Goal: Information Seeking & Learning: Learn about a topic

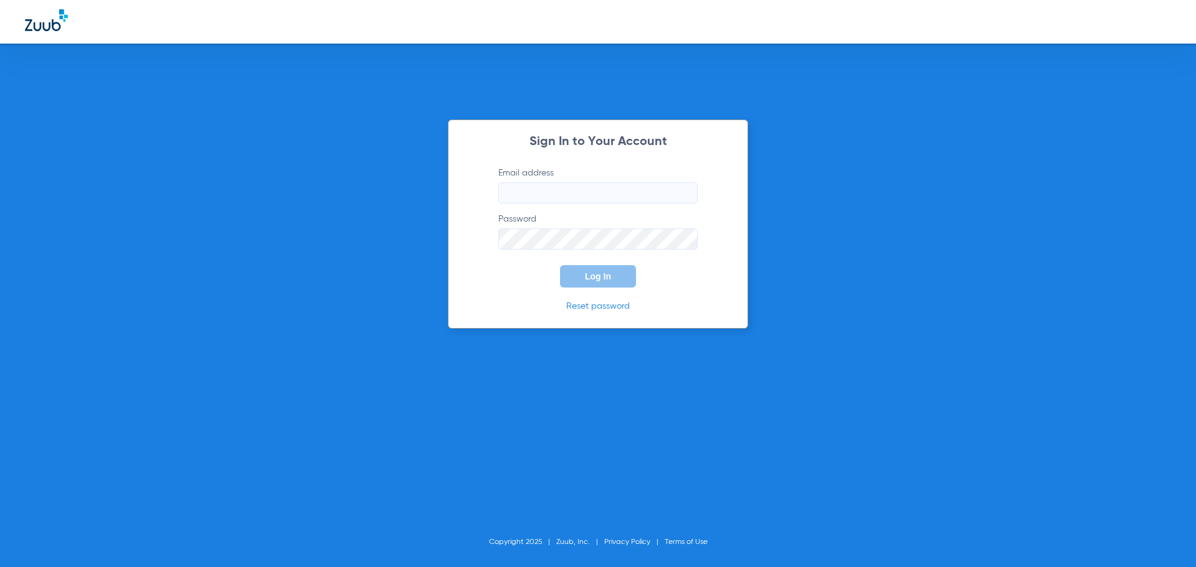
type input "[EMAIL_ADDRESS][DOMAIN_NAME]"
click at [603, 267] on button "Log In" at bounding box center [598, 276] width 76 height 22
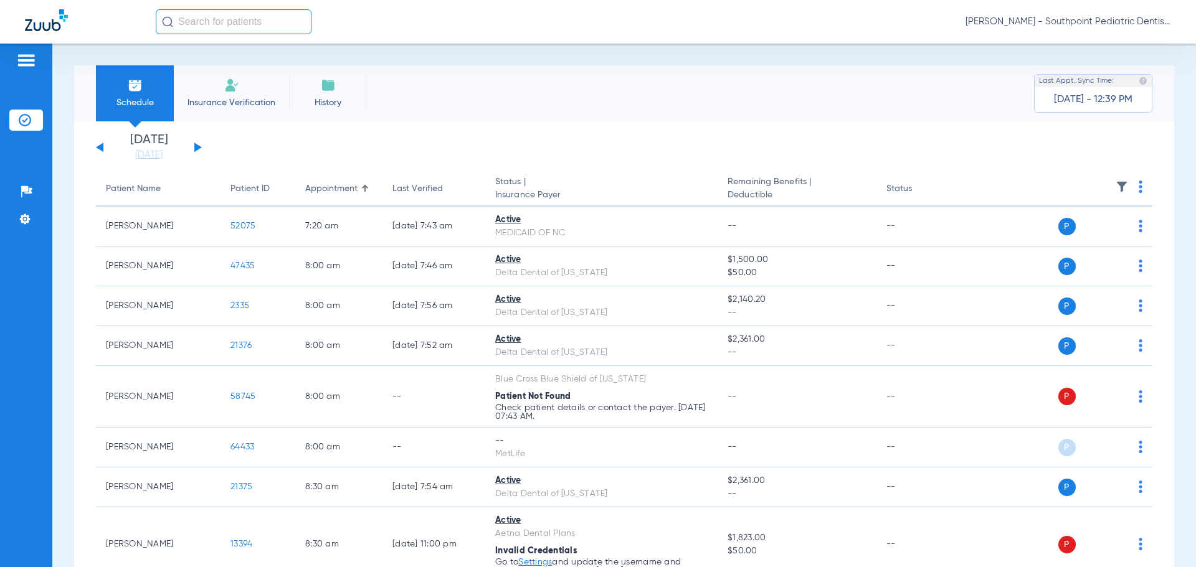
click at [1116, 186] on img at bounding box center [1122, 187] width 12 height 12
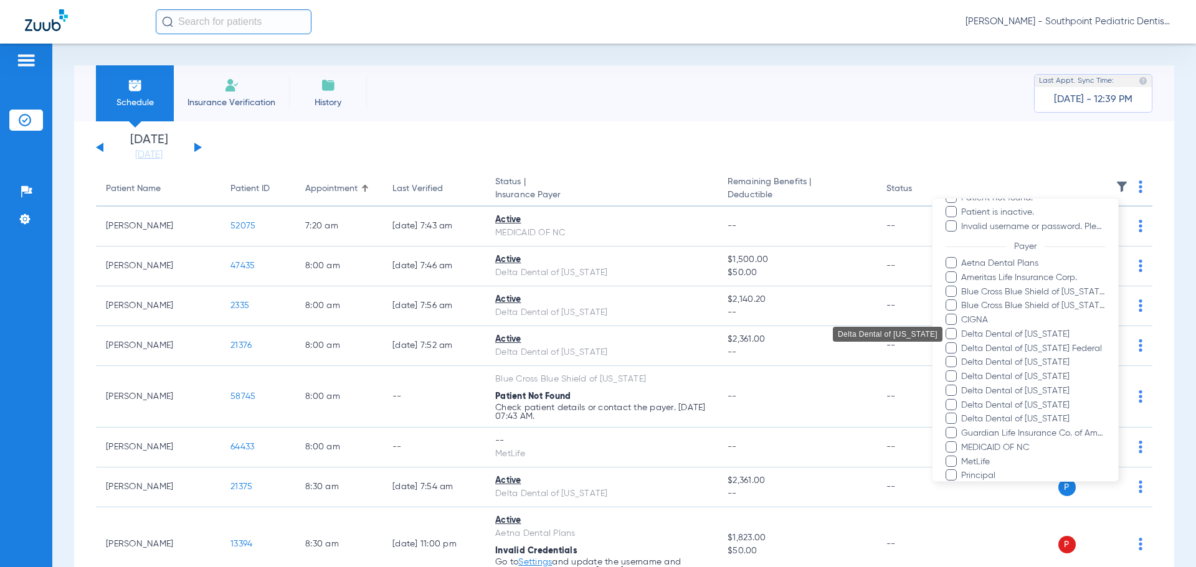
scroll to position [187, 0]
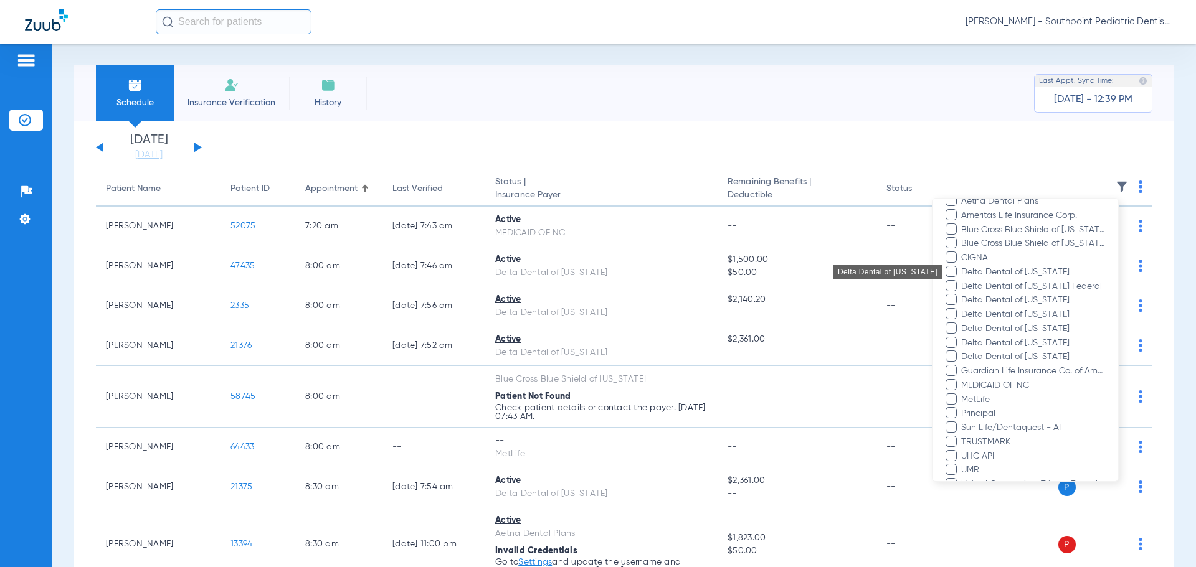
click at [961, 273] on span "Delta Dental of [US_STATE]" at bounding box center [1033, 272] width 145 height 13
click at [963, 281] on input "Delta Dental of [US_STATE]" at bounding box center [963, 281] width 0 height 0
click at [965, 282] on span "Delta Dental of [US_STATE] Federal" at bounding box center [1033, 286] width 145 height 13
click at [963, 295] on input "Delta Dental of [US_STATE] Federal" at bounding box center [963, 295] width 0 height 0
click at [965, 300] on span "Delta Dental of [US_STATE]" at bounding box center [1033, 300] width 145 height 13
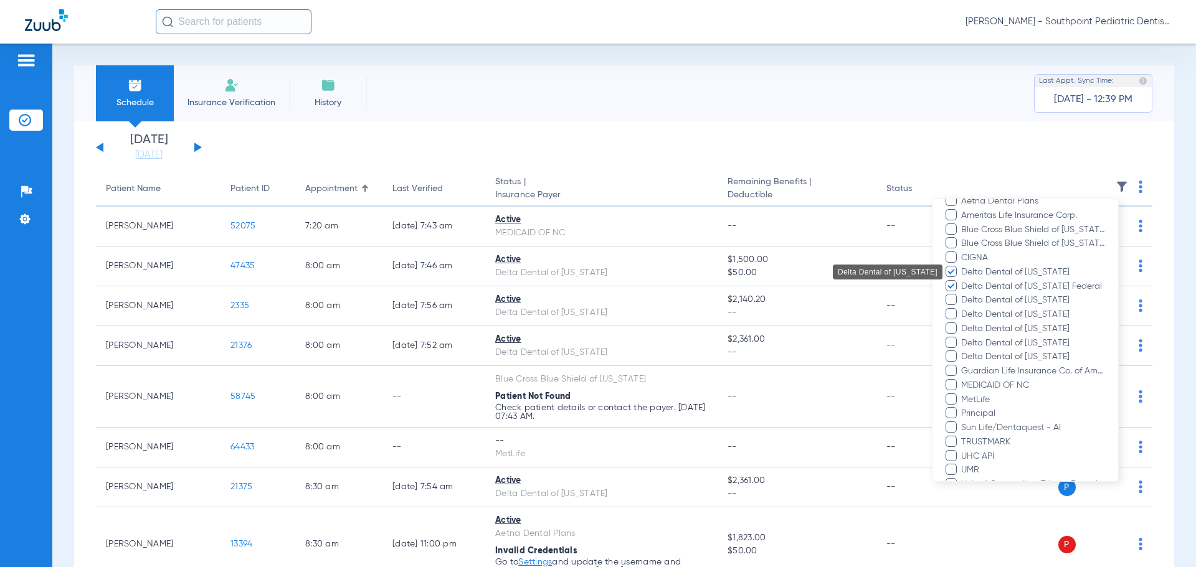
click at [963, 309] on input "Delta Dental of [US_STATE]" at bounding box center [963, 309] width 0 height 0
click at [965, 300] on span "Delta Dental of [US_STATE]" at bounding box center [1033, 300] width 145 height 13
click at [963, 309] on input "Delta Dental of [US_STATE]" at bounding box center [963, 309] width 0 height 0
click at [966, 295] on span "Delta Dental of [US_STATE]" at bounding box center [1033, 300] width 145 height 13
click at [963, 309] on input "Delta Dental of [US_STATE]" at bounding box center [963, 309] width 0 height 0
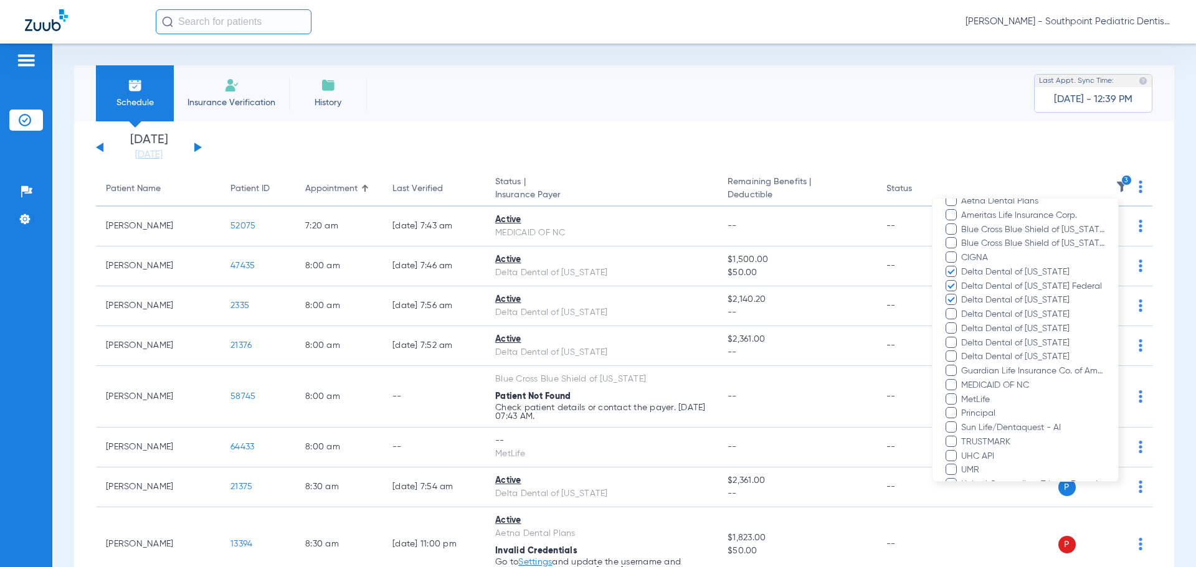
click at [971, 318] on span "Delta Dental of [US_STATE]" at bounding box center [1033, 314] width 145 height 13
click at [963, 323] on input "Delta Dental of [US_STATE]" at bounding box center [963, 323] width 0 height 0
click at [974, 330] on span "Delta Dental of [US_STATE]" at bounding box center [1033, 329] width 145 height 13
click at [963, 338] on input "Delta Dental of [US_STATE]" at bounding box center [963, 338] width 0 height 0
click at [976, 340] on span "Delta Dental of [US_STATE]" at bounding box center [1033, 343] width 145 height 13
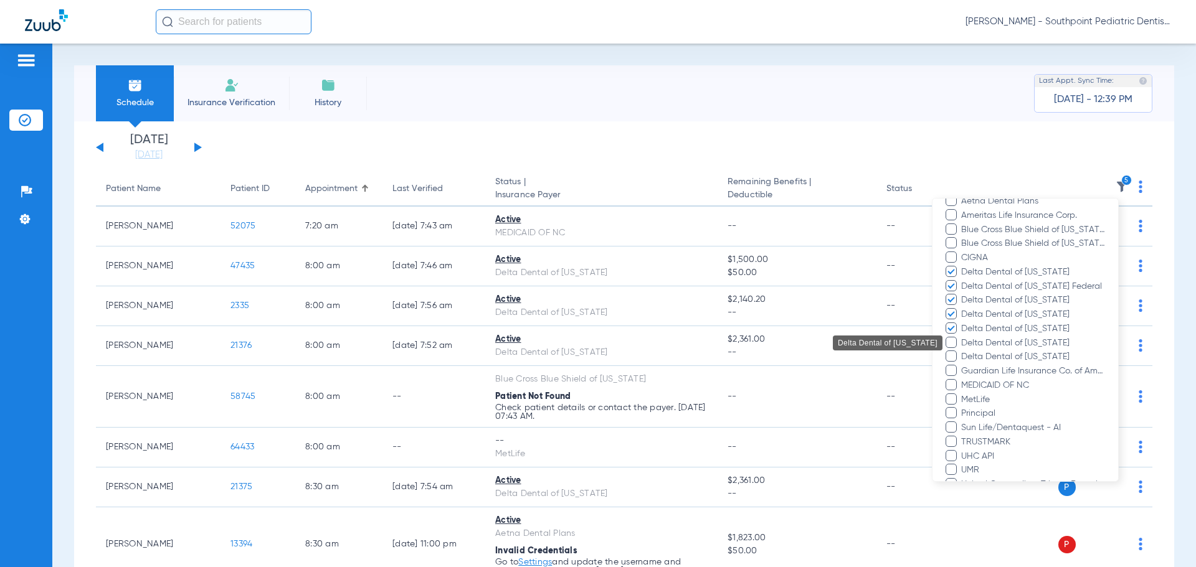
click at [963, 352] on input "Delta Dental of [US_STATE]" at bounding box center [963, 352] width 0 height 0
click at [977, 359] on span "Delta Dental of [US_STATE]" at bounding box center [1033, 357] width 145 height 13
click at [963, 366] on input "Delta Dental of [US_STATE]" at bounding box center [963, 366] width 0 height 0
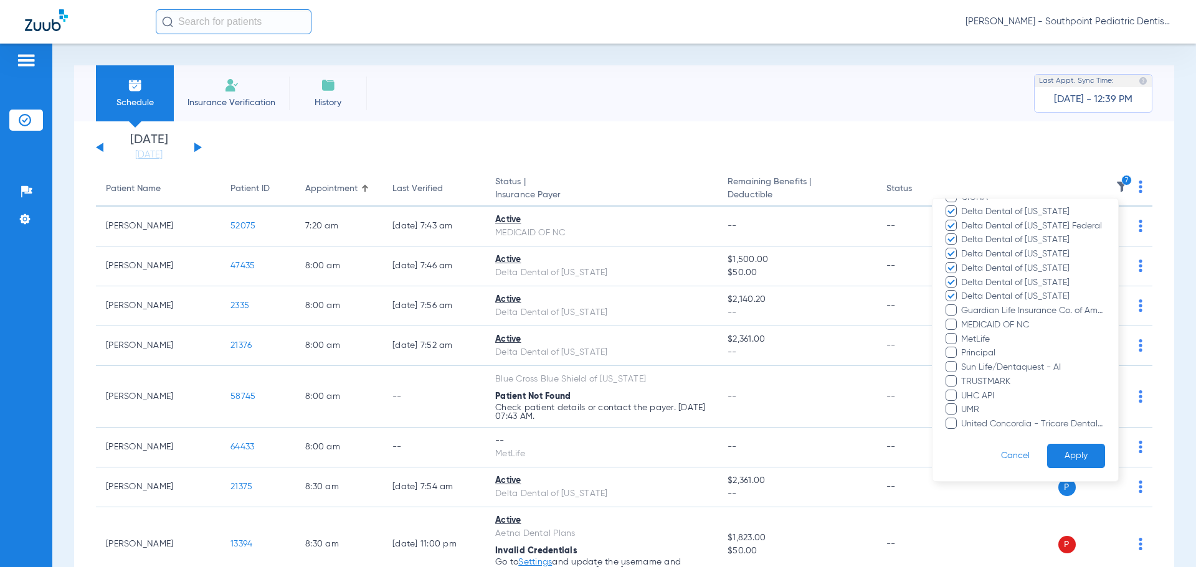
click at [1065, 463] on button "Apply" at bounding box center [1076, 456] width 58 height 24
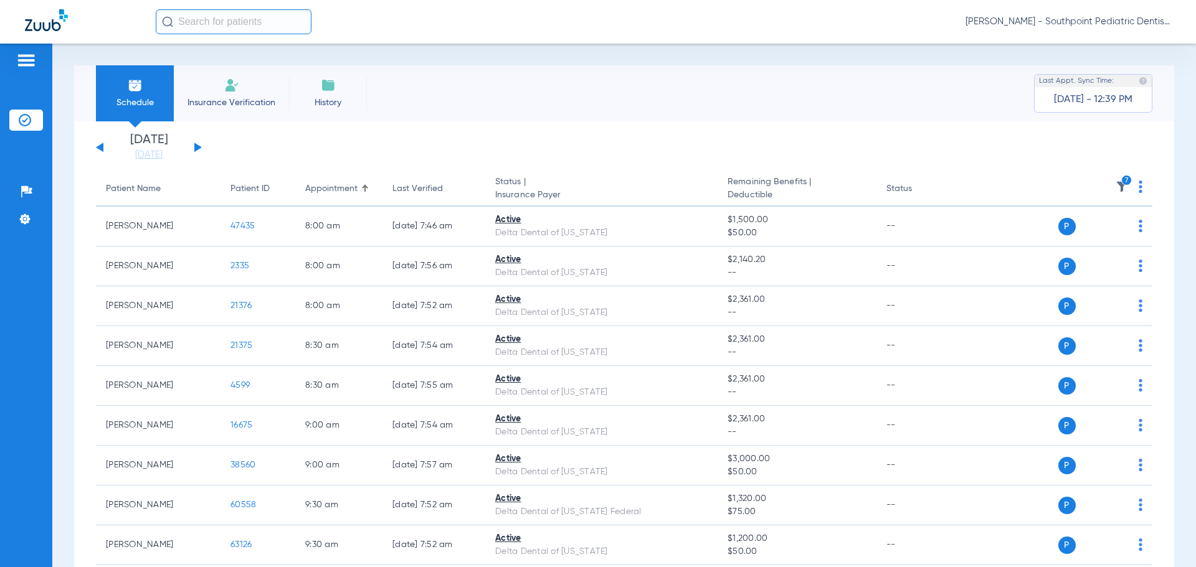
click at [199, 147] on button at bounding box center [197, 147] width 7 height 9
click at [145, 153] on link "[DATE]" at bounding box center [149, 155] width 75 height 12
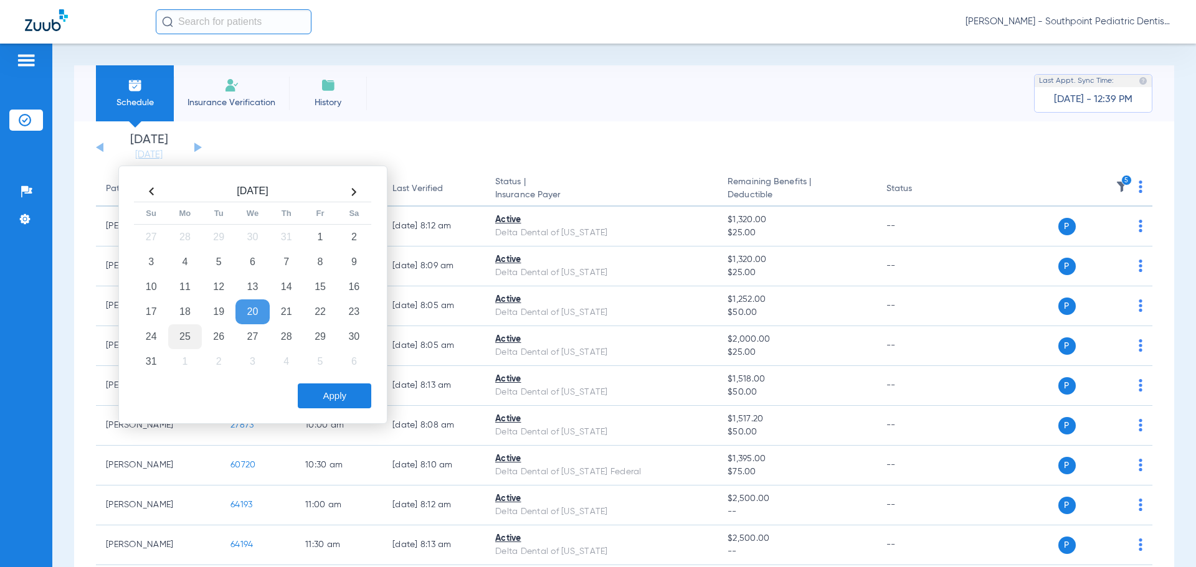
click at [181, 329] on td "25" at bounding box center [185, 337] width 34 height 25
click at [351, 392] on button "Apply" at bounding box center [335, 396] width 74 height 25
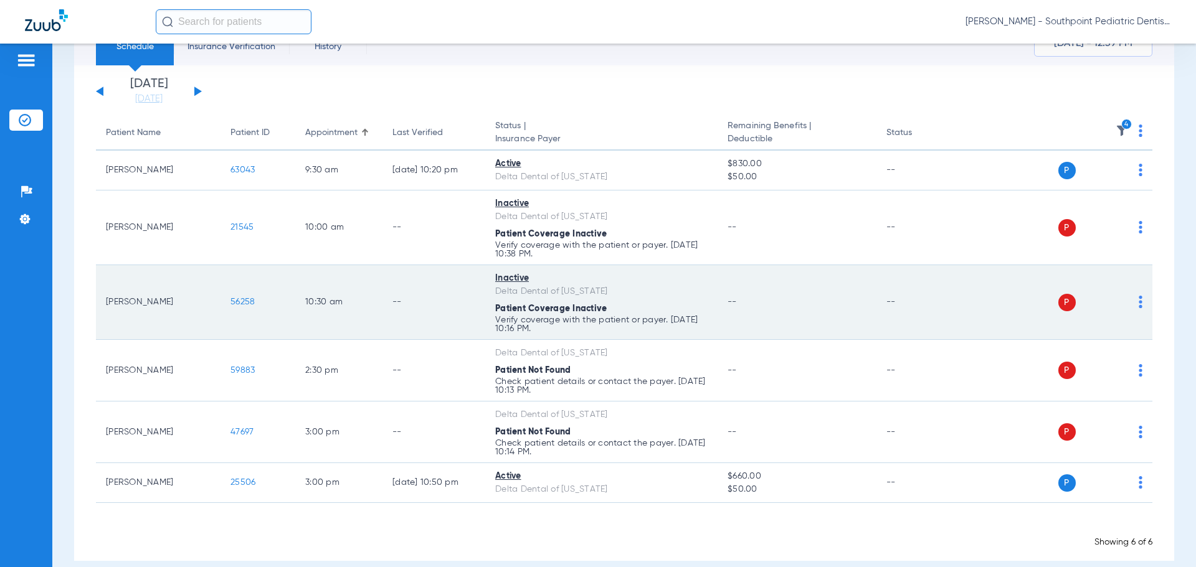
scroll to position [9, 0]
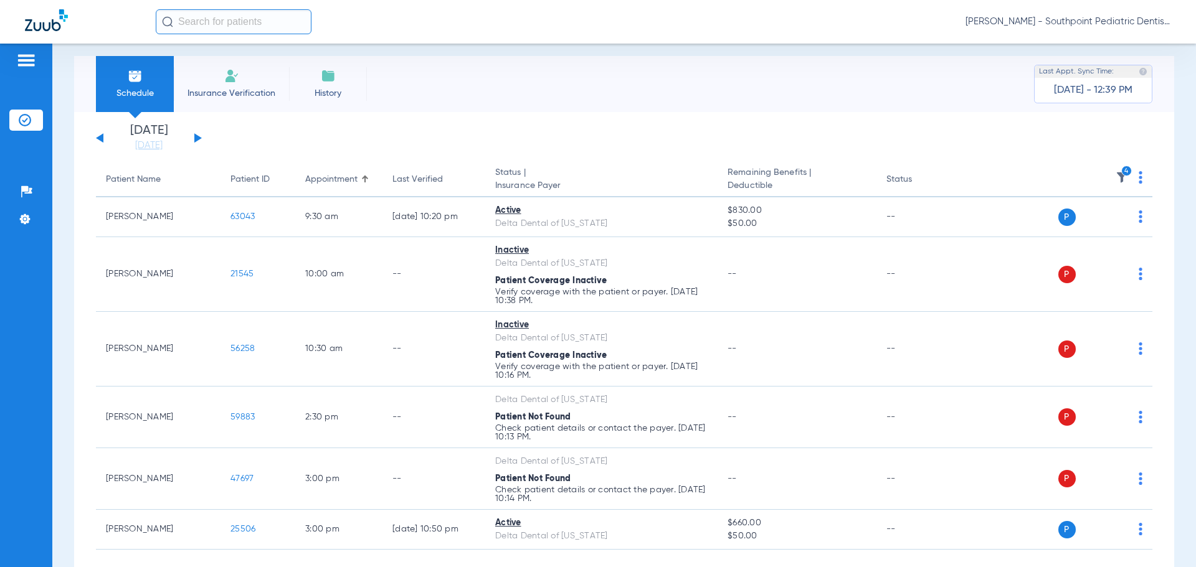
click at [1106, 175] on th "4" at bounding box center [1057, 180] width 192 height 35
click at [1116, 176] on img at bounding box center [1122, 177] width 12 height 12
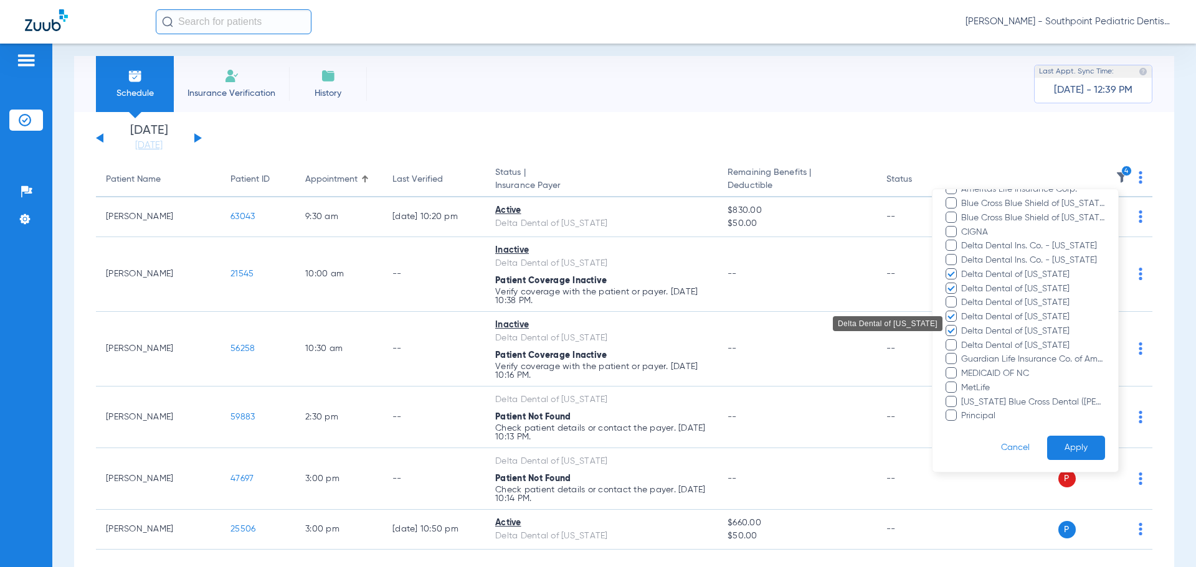
scroll to position [233, 0]
click at [1000, 304] on span "Delta Dental of [US_STATE]" at bounding box center [1033, 301] width 145 height 13
click at [963, 310] on input "Delta Dental of [US_STATE]" at bounding box center [963, 310] width 0 height 0
click at [1076, 442] on button "Apply" at bounding box center [1076, 447] width 58 height 24
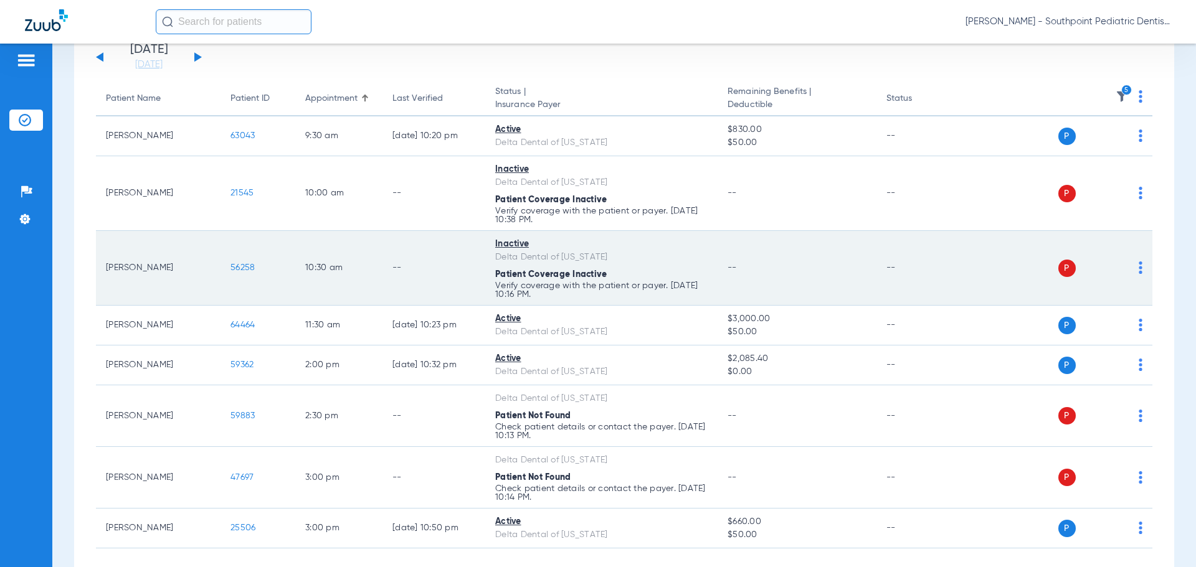
scroll to position [151, 0]
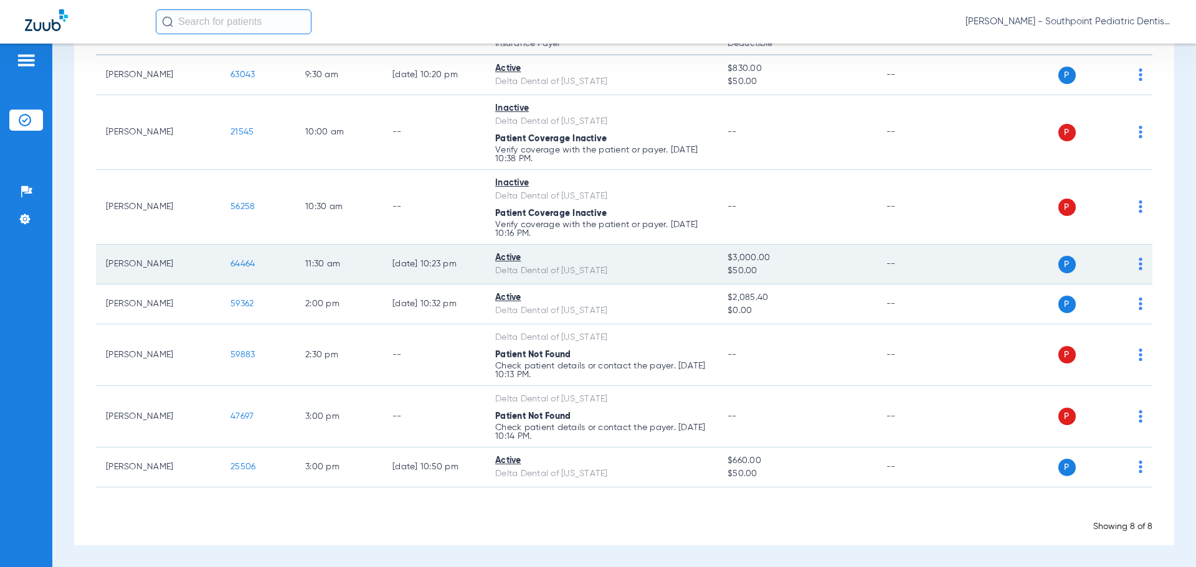
click at [235, 267] on span "64464" at bounding box center [242, 264] width 24 height 9
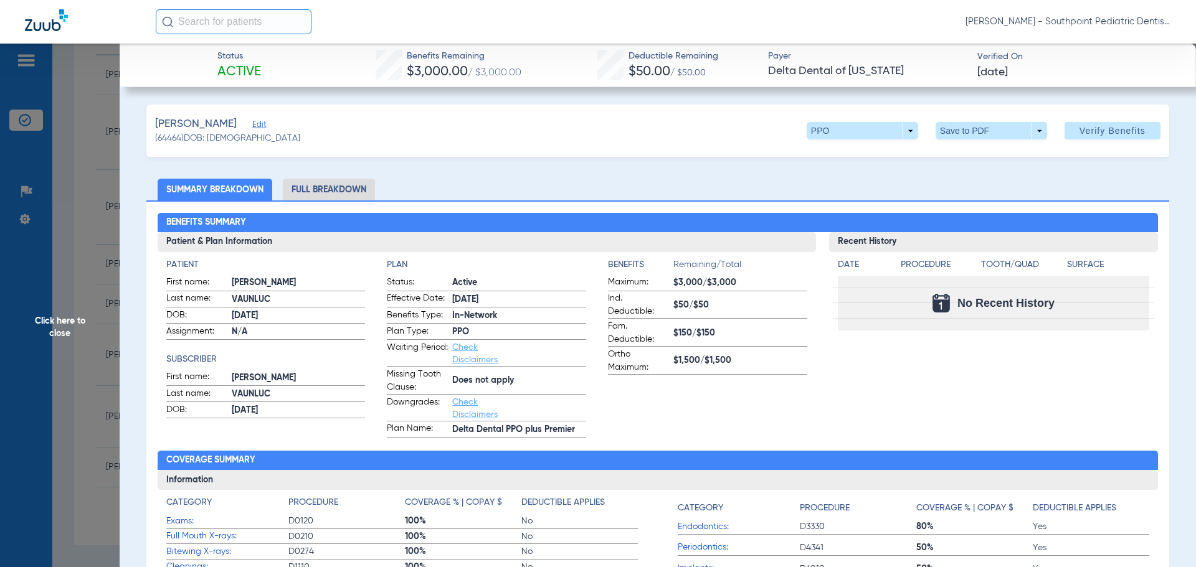
click at [290, 191] on li "Full Breakdown" at bounding box center [329, 190] width 92 height 22
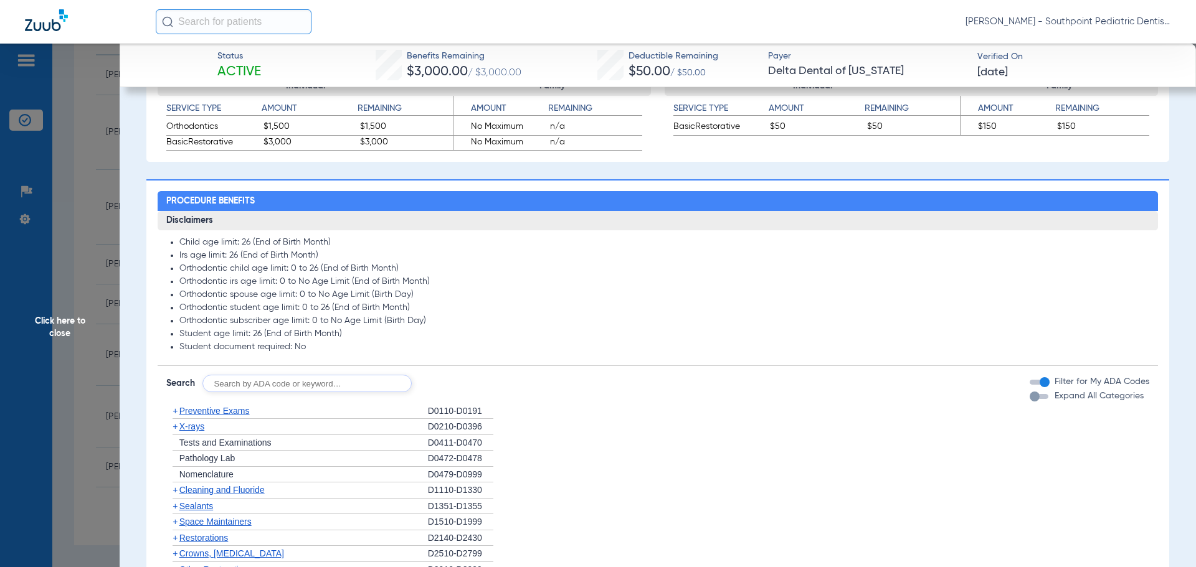
scroll to position [874, 0]
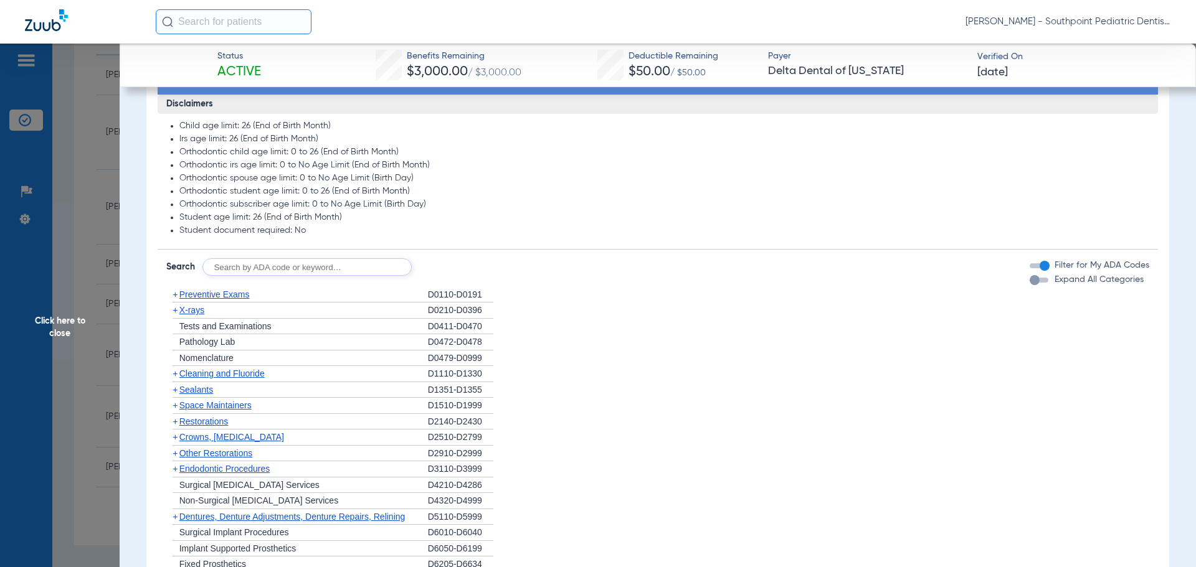
click at [233, 297] on span "Preventive Exams" at bounding box center [214, 295] width 70 height 10
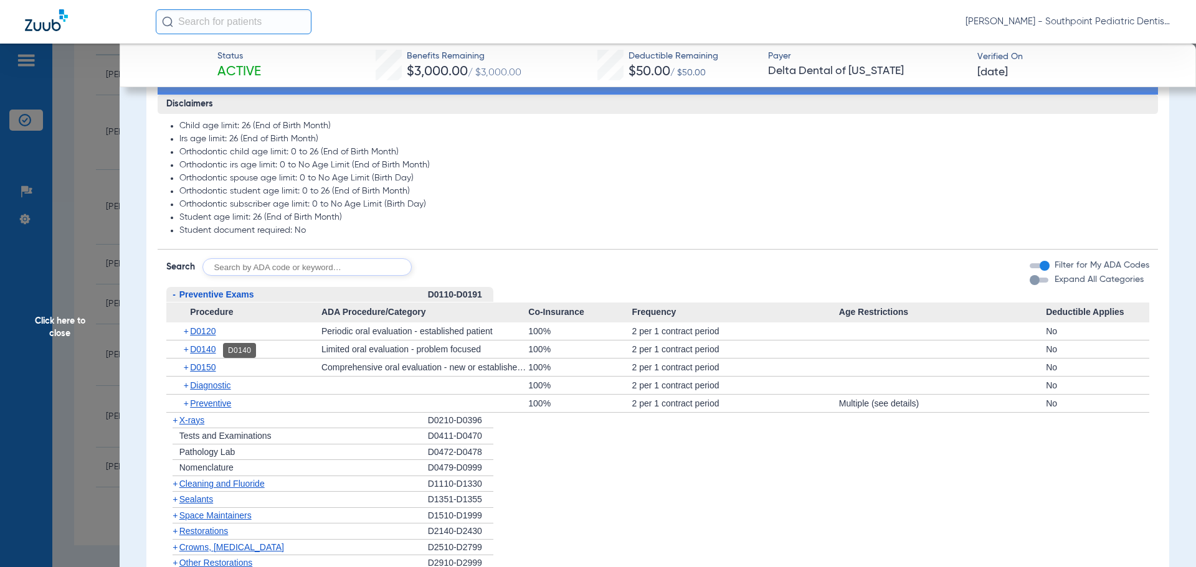
click at [216, 350] on span "D0140" at bounding box center [203, 349] width 26 height 10
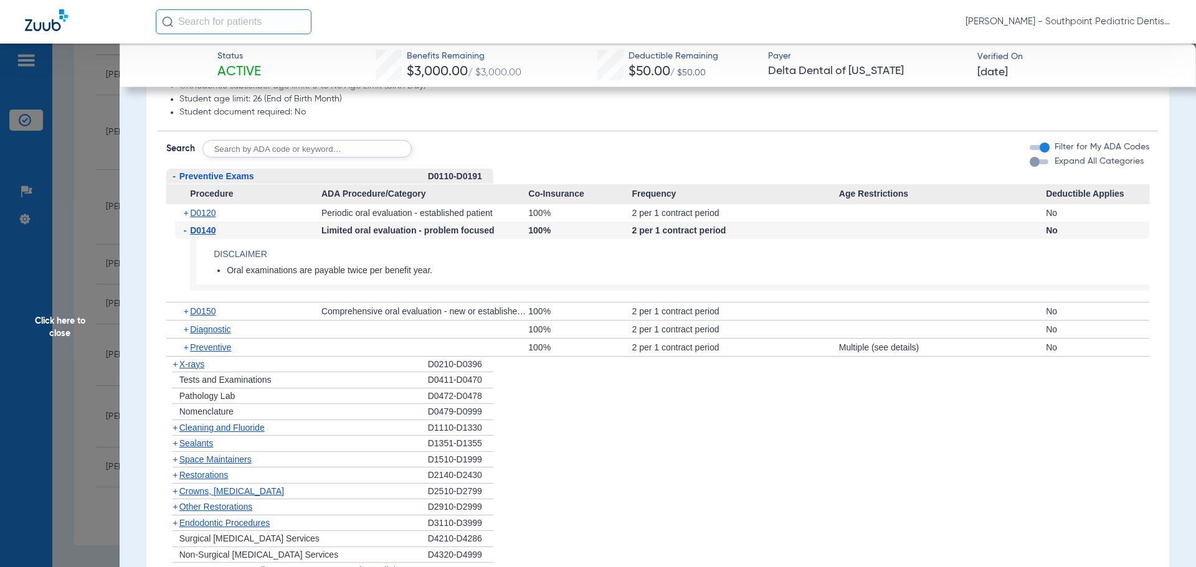
scroll to position [999, 0]
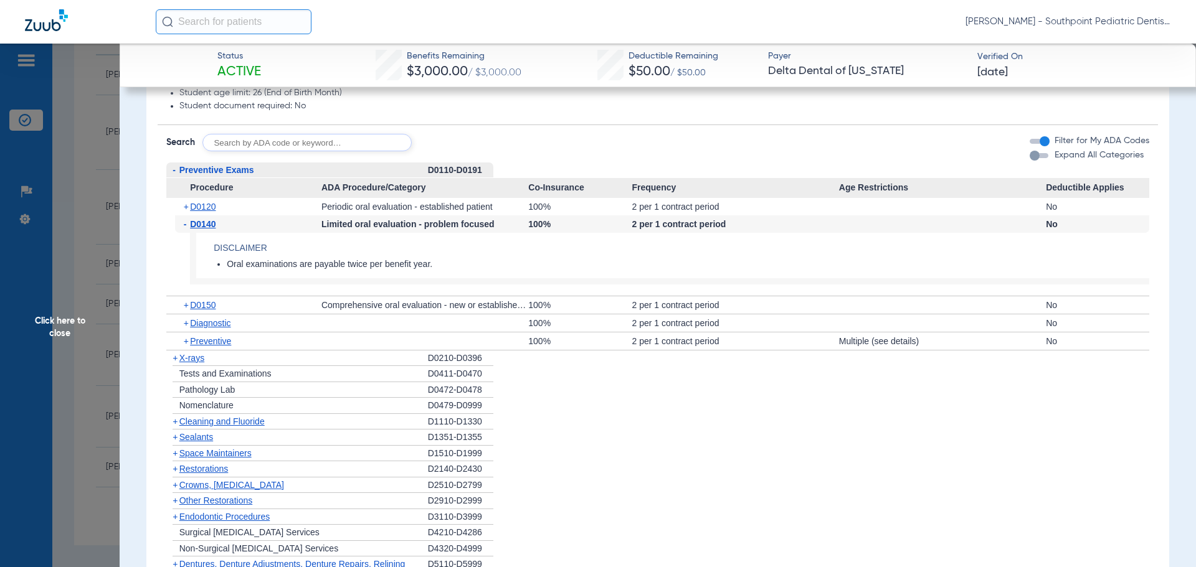
click at [319, 359] on div "+ X-rays" at bounding box center [297, 359] width 262 height 16
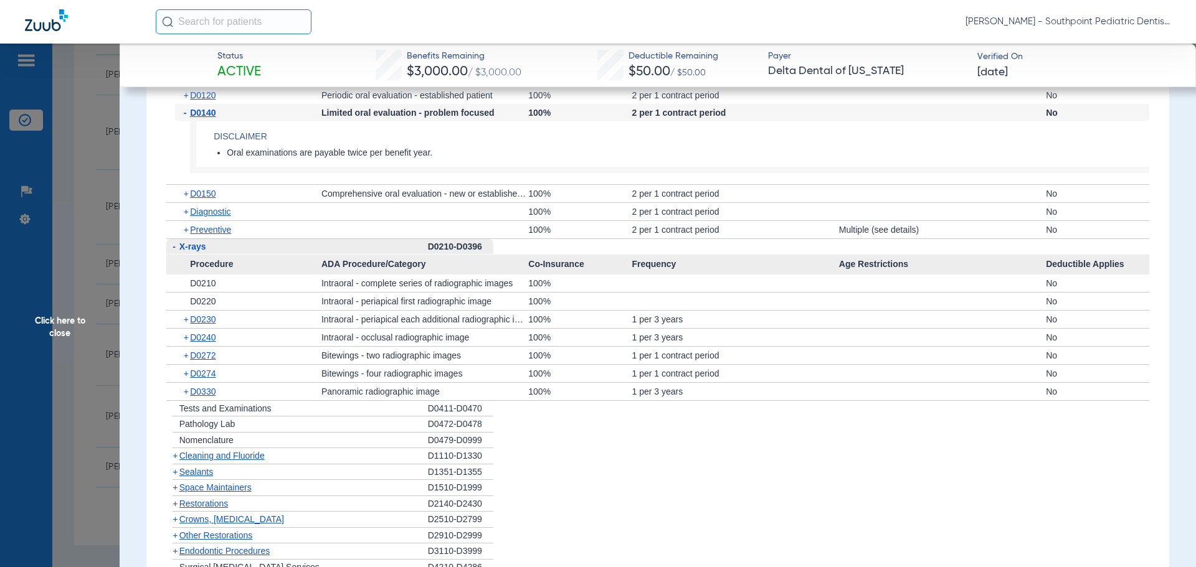
scroll to position [1185, 0]
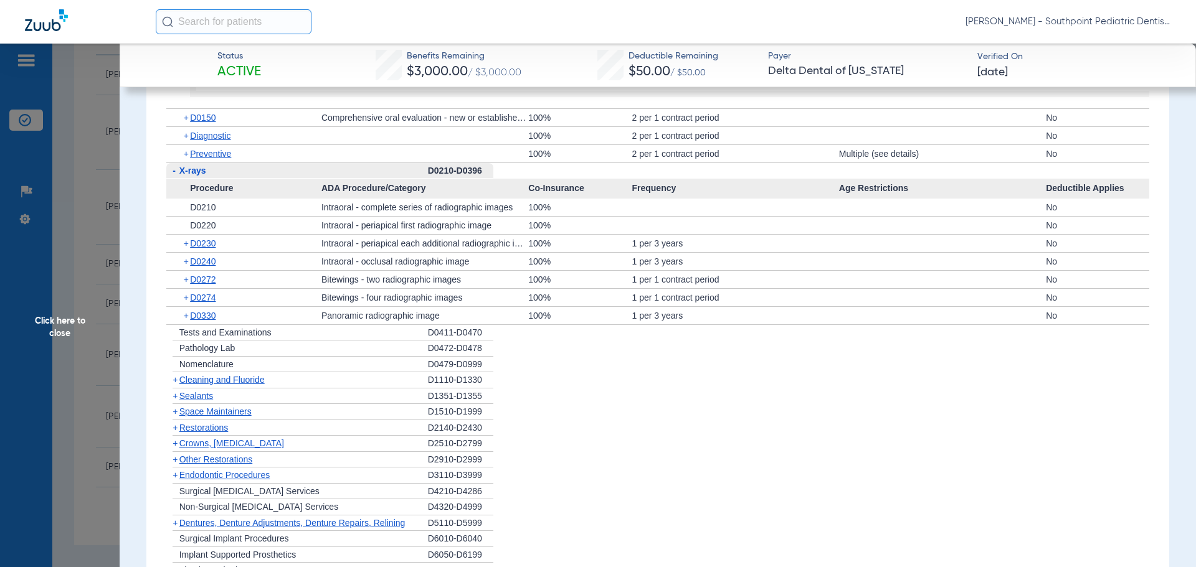
click at [356, 373] on div "+ Nomenclature" at bounding box center [297, 365] width 262 height 16
click at [356, 381] on div "+ Cleaning and Fluoride" at bounding box center [297, 381] width 262 height 16
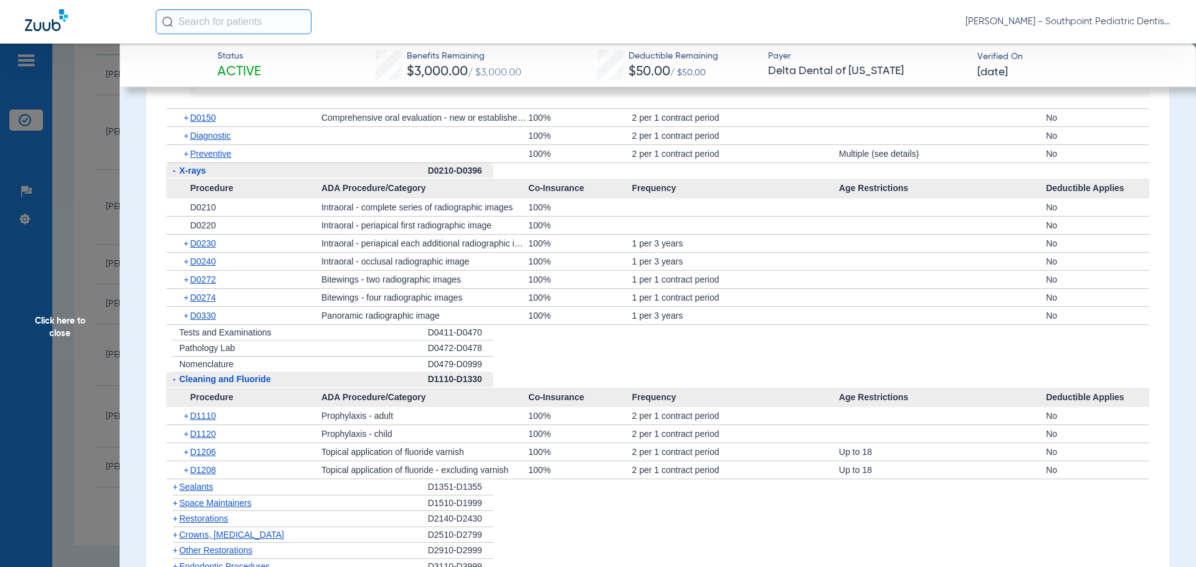
click at [210, 248] on span "D0230" at bounding box center [203, 244] width 26 height 10
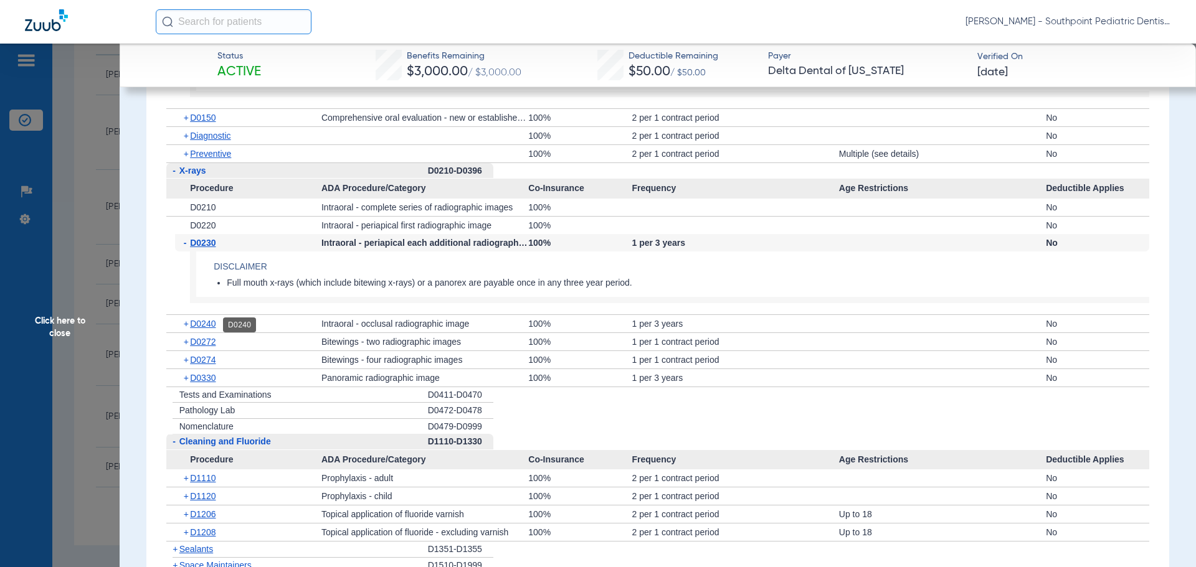
click at [204, 320] on span "D0240" at bounding box center [203, 324] width 26 height 10
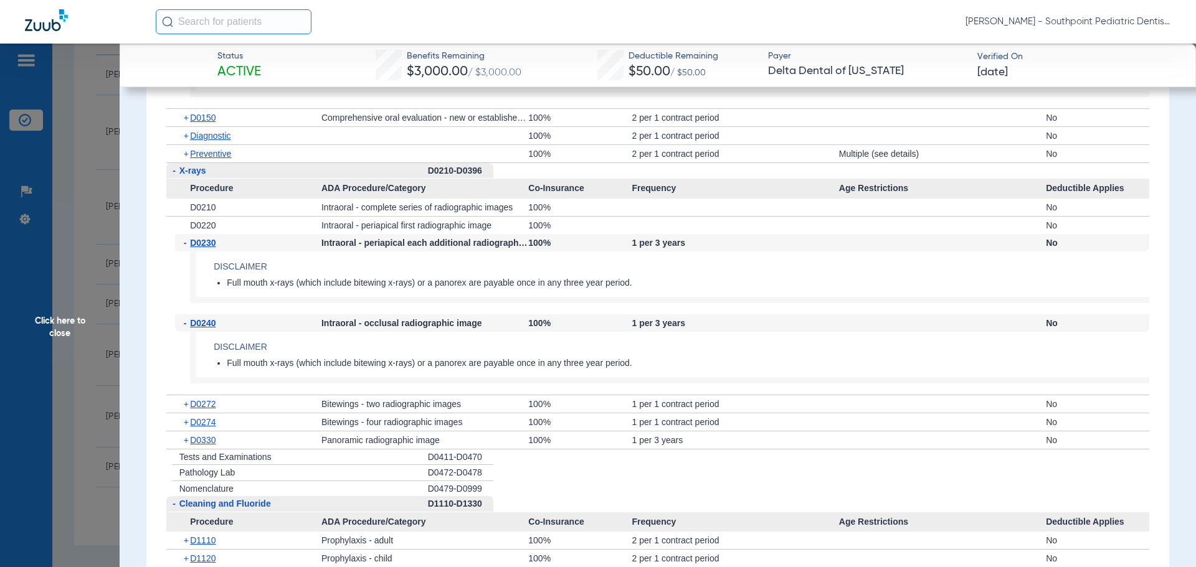
scroll to position [1248, 0]
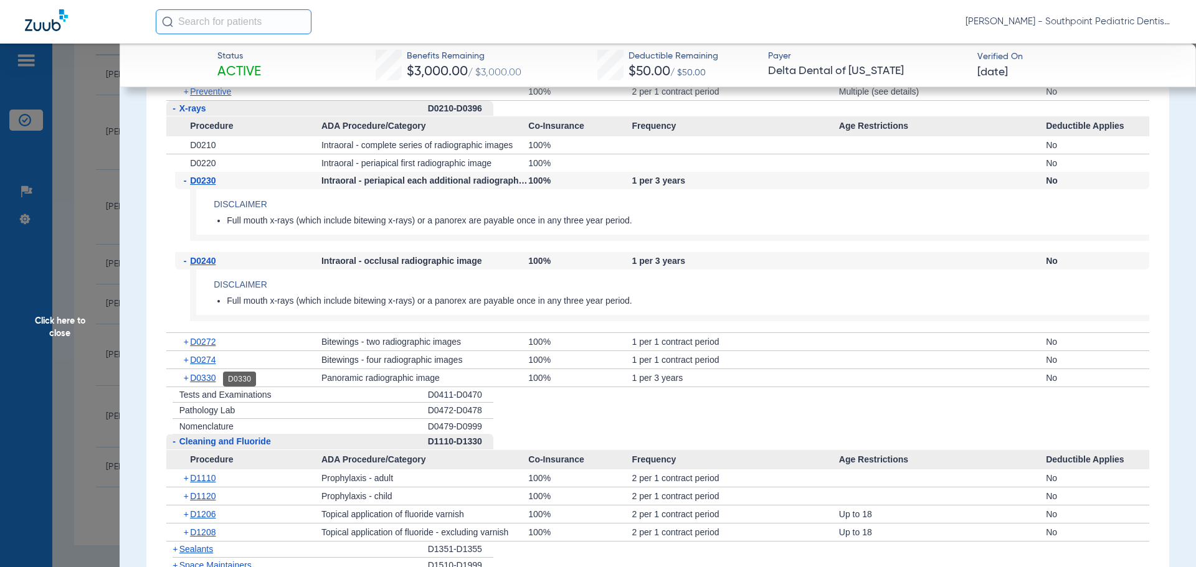
click at [213, 374] on span "D0330" at bounding box center [203, 378] width 26 height 10
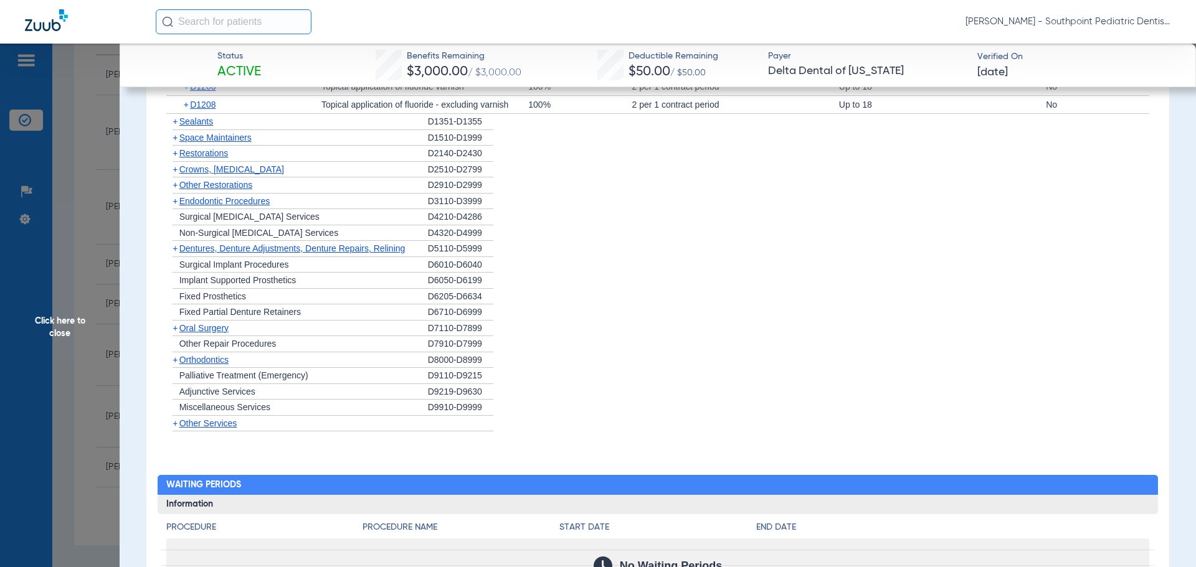
scroll to position [1746, 0]
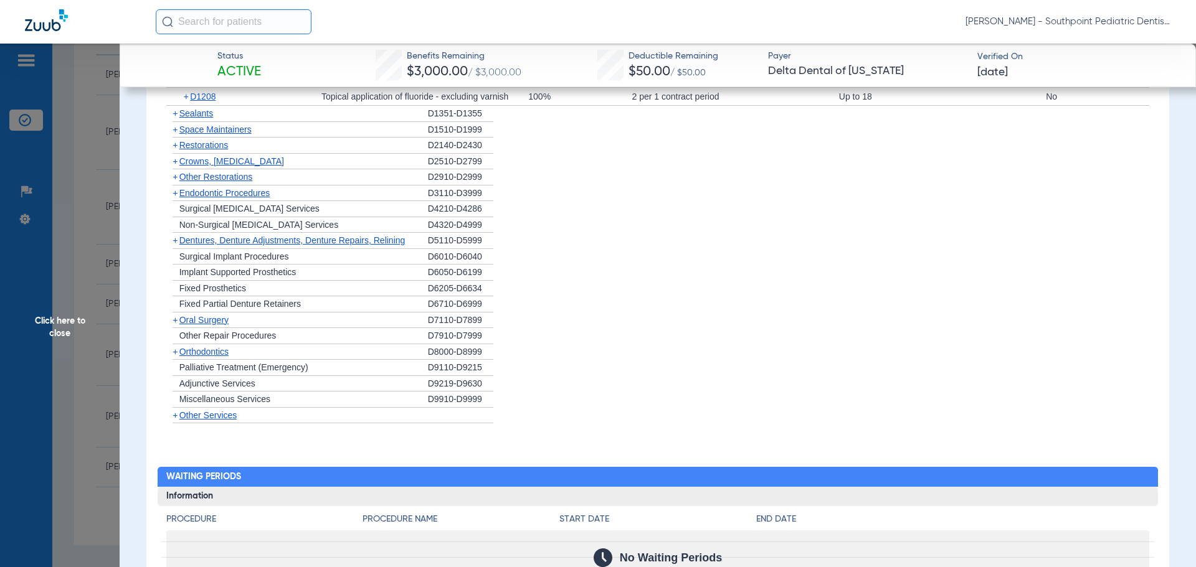
click at [242, 116] on div "+ Sealants" at bounding box center [297, 114] width 262 height 16
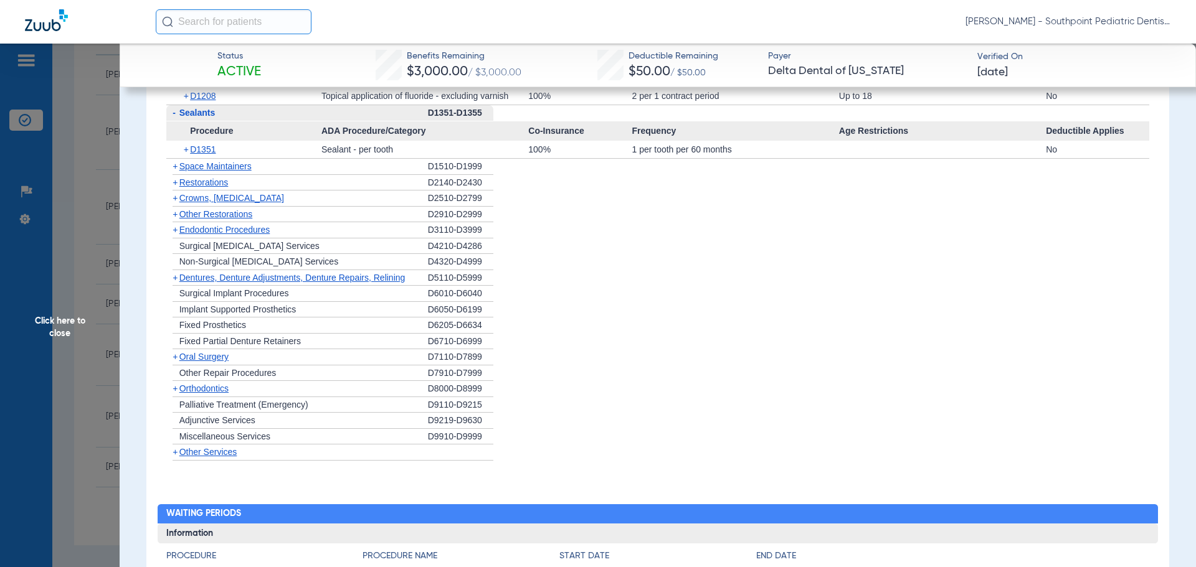
scroll to position [1745, 0]
click at [215, 154] on span "D1351" at bounding box center [203, 150] width 26 height 10
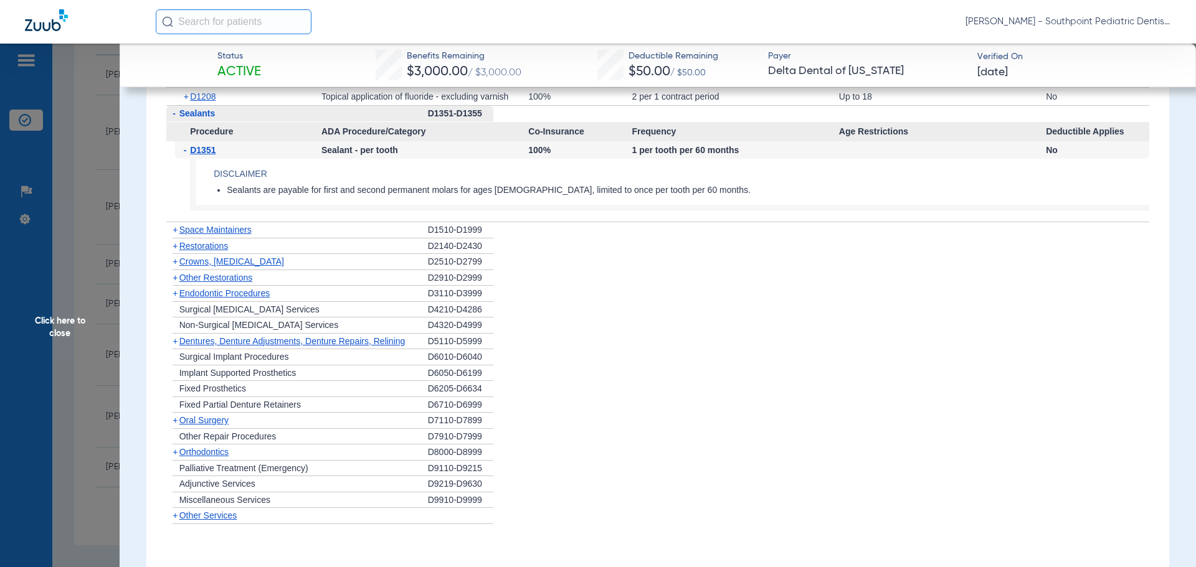
click at [244, 232] on span "Space Maintainers" at bounding box center [215, 230] width 72 height 10
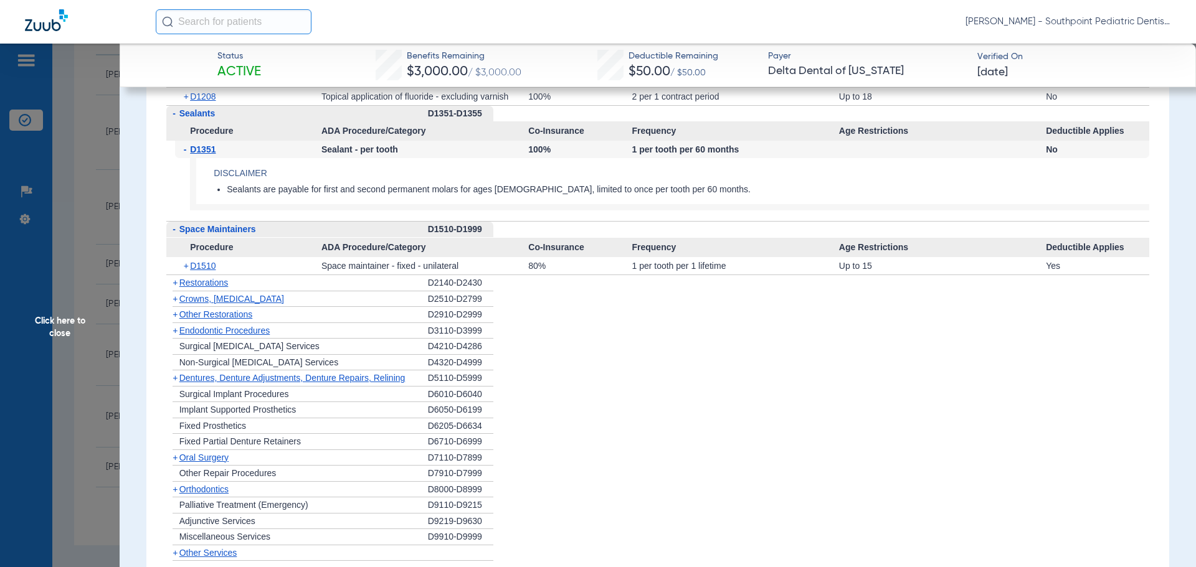
click at [267, 318] on div "+ Other Restorations" at bounding box center [297, 315] width 262 height 16
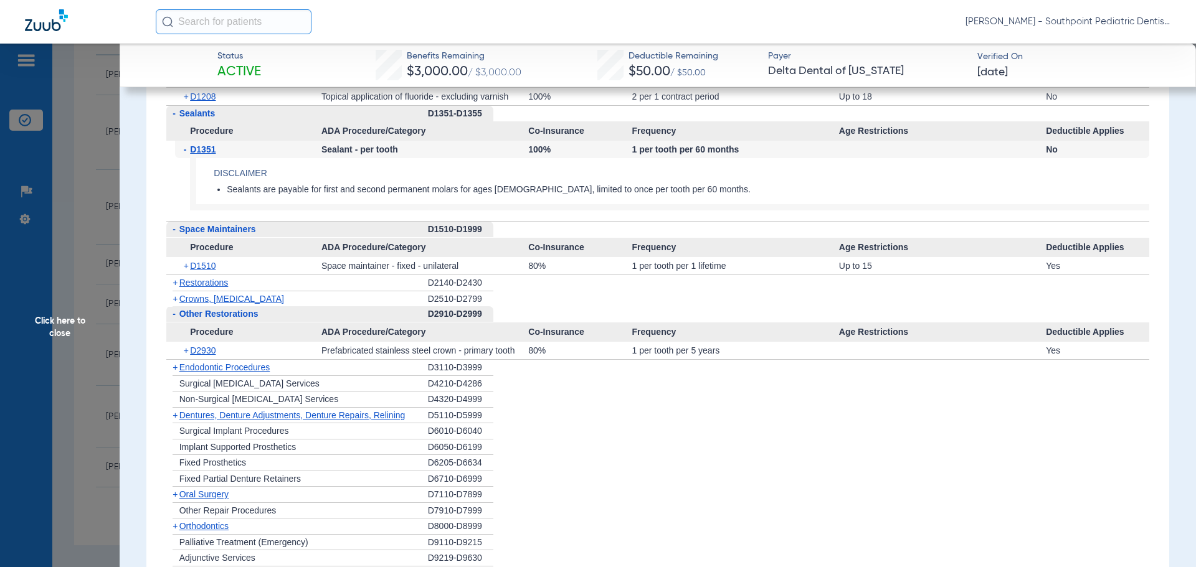
click at [294, 369] on div "+ Endodontic Procedures" at bounding box center [297, 368] width 262 height 16
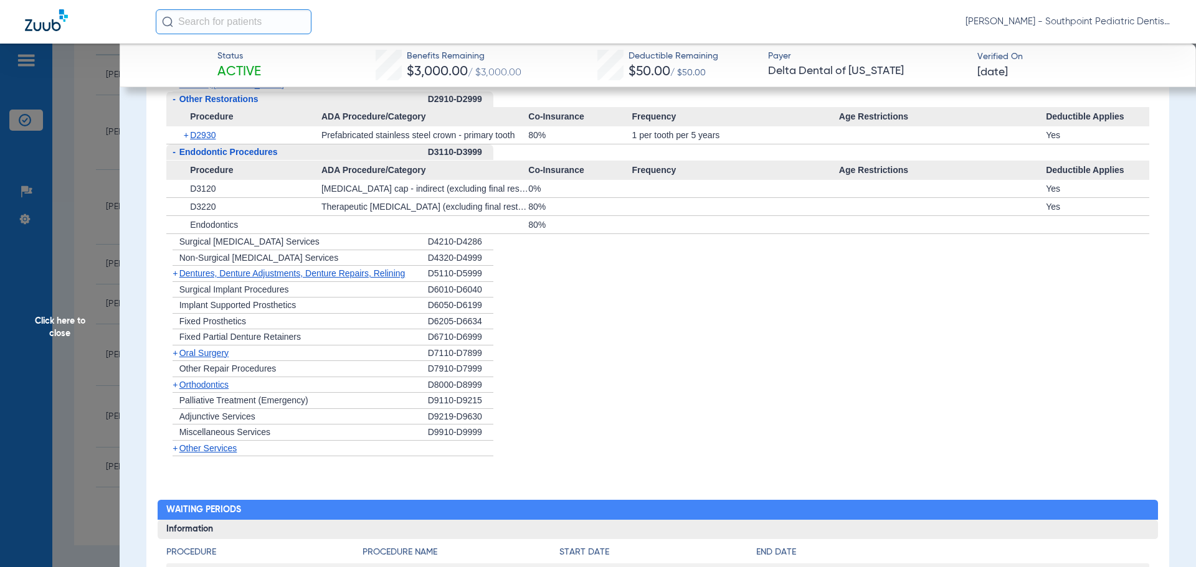
scroll to position [2057, 0]
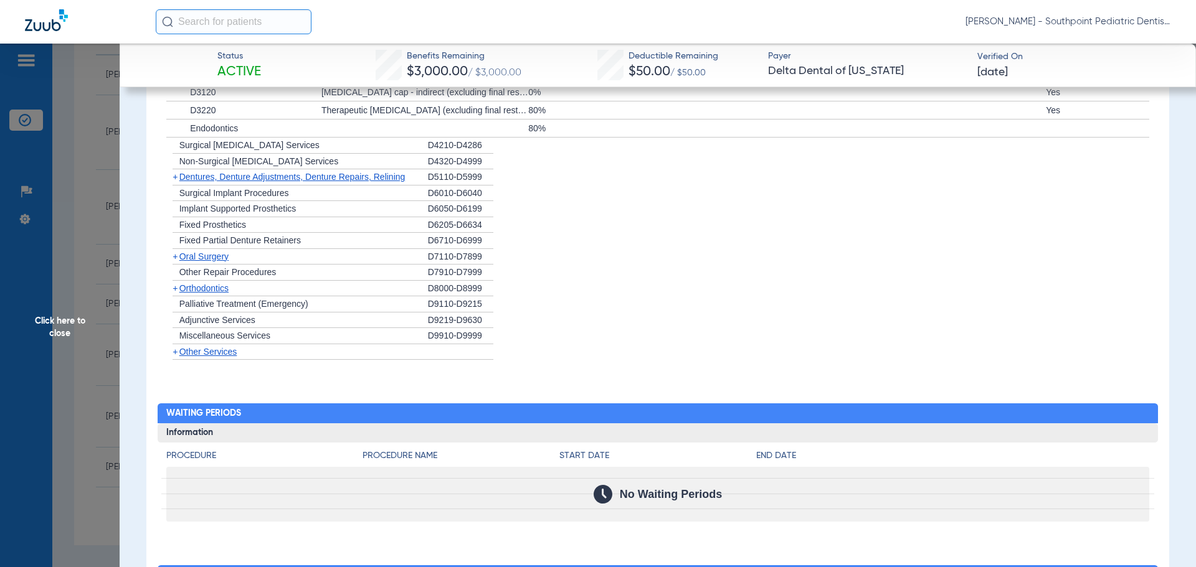
click at [275, 264] on div "+ [MEDICAL_DATA]" at bounding box center [297, 257] width 262 height 16
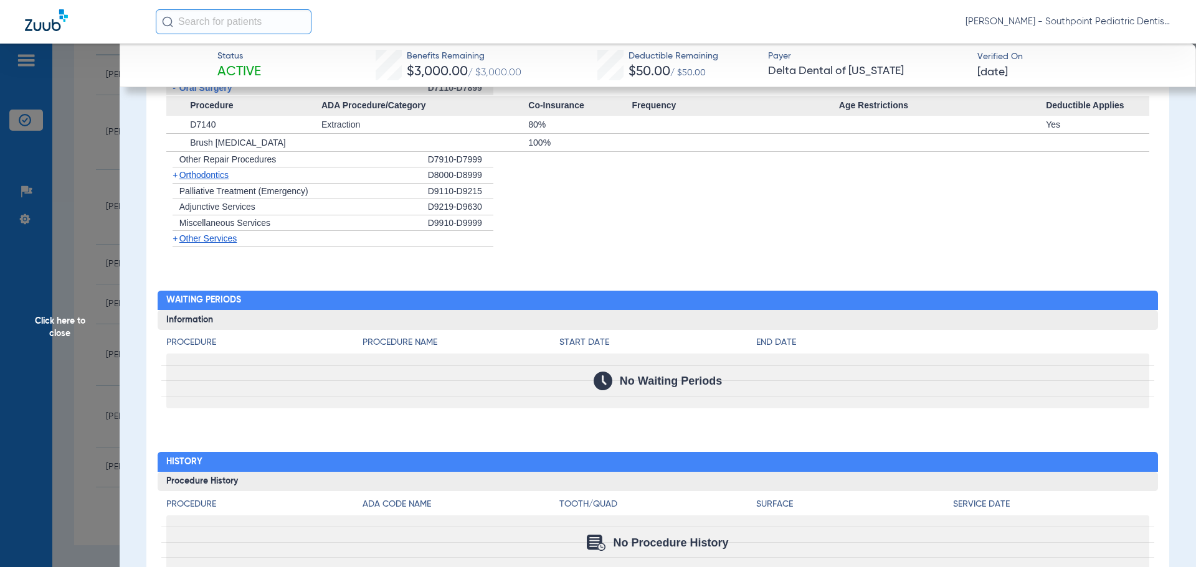
scroll to position [2271, 0]
